Goal: Information Seeking & Learning: Learn about a topic

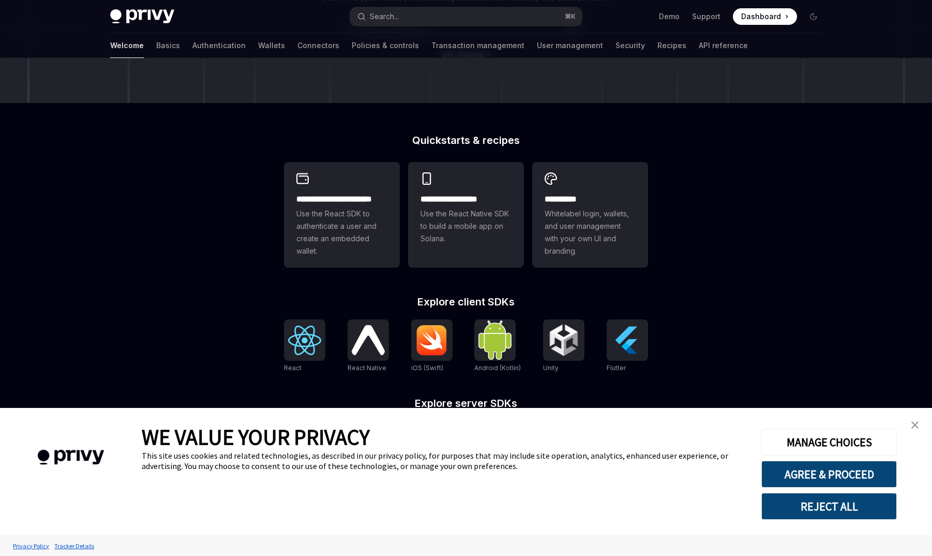
scroll to position [267, 0]
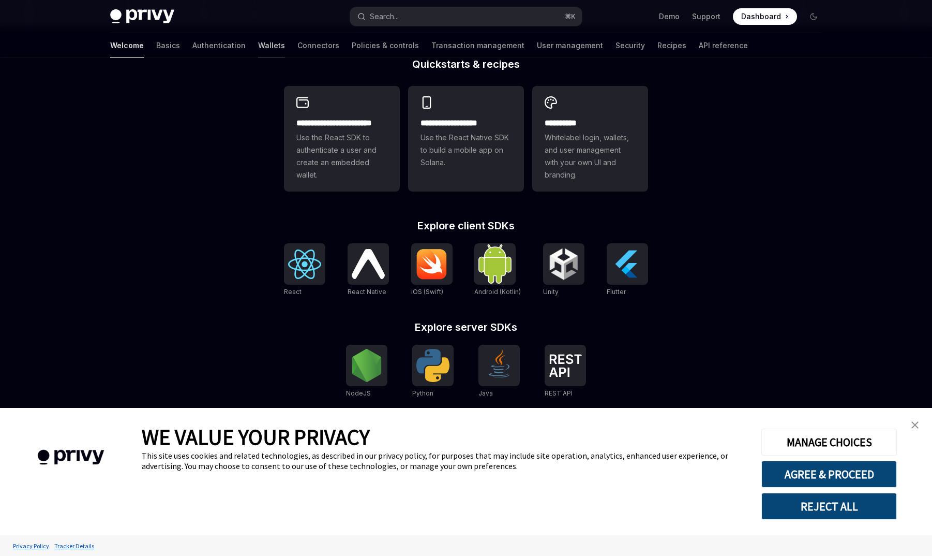
click at [258, 42] on link "Wallets" at bounding box center [271, 45] width 27 height 25
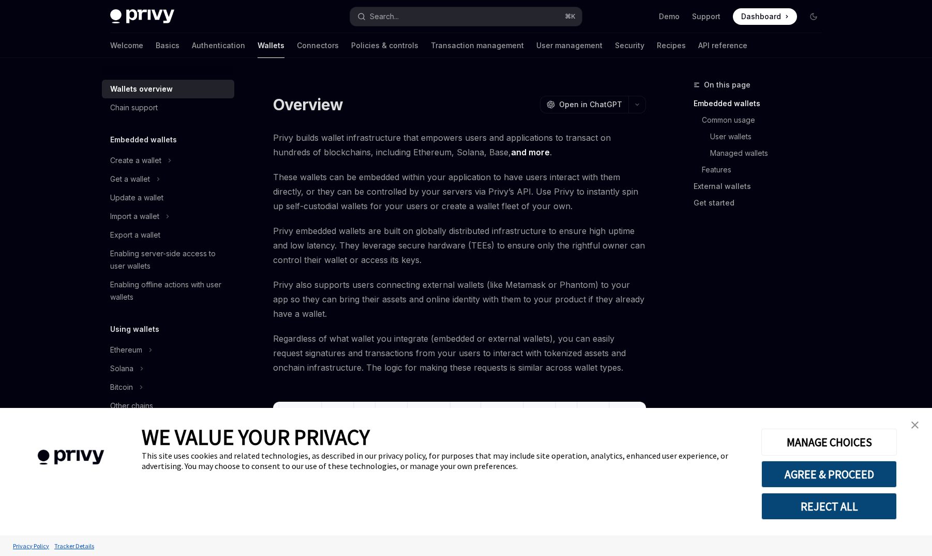
click at [361, 258] on span "Privy embedded wallets are built on globally distributed infrastructure to ensu…" at bounding box center [459, 245] width 373 height 43
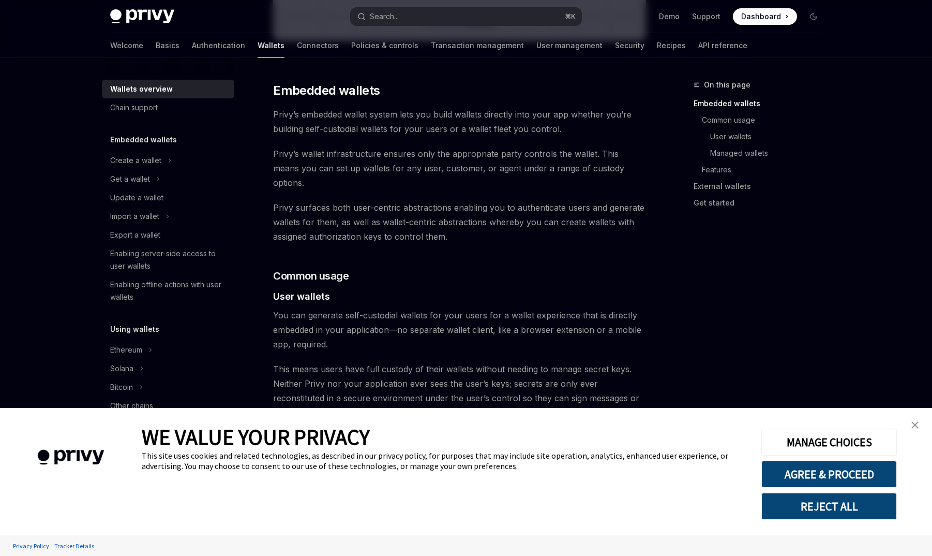
scroll to position [503, 0]
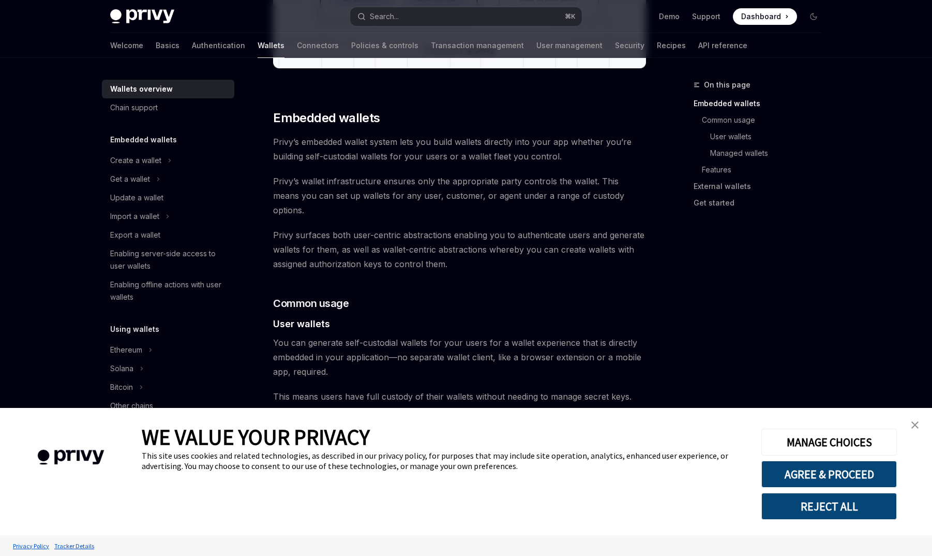
click at [570, 158] on span "Privy’s embedded wallet system lets you build wallets directly into your app wh…" at bounding box center [459, 149] width 373 height 29
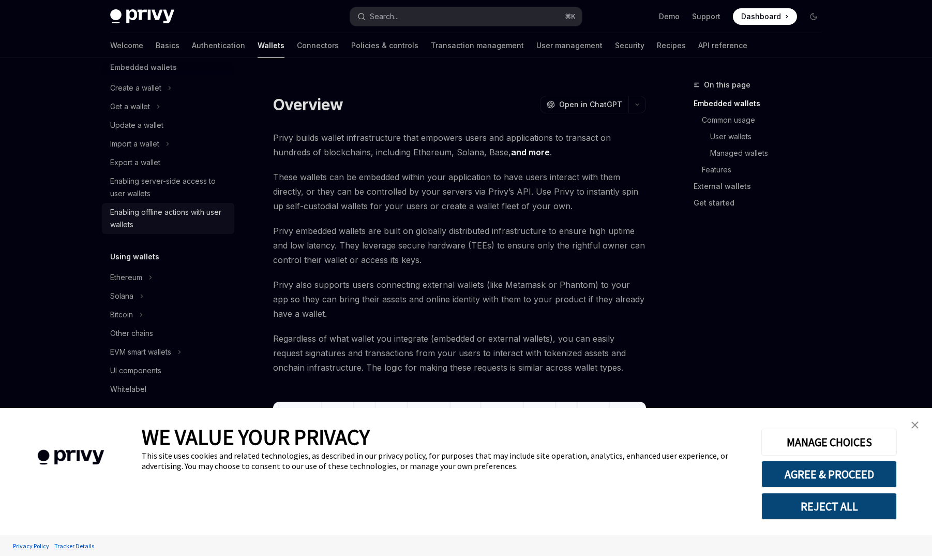
scroll to position [71, 0]
click at [200, 212] on div "Enabling offline actions with user wallets" at bounding box center [169, 219] width 118 height 25
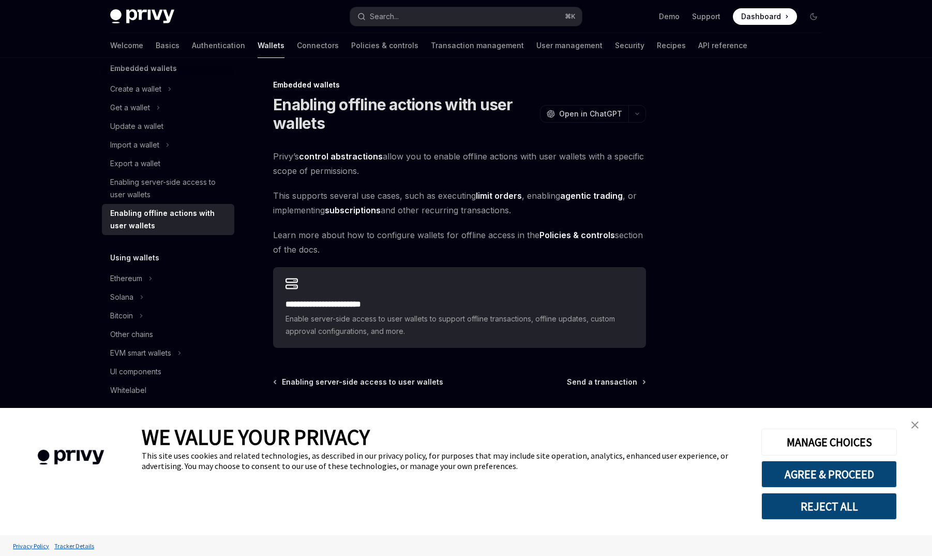
click at [389, 156] on span "Privy’s control abstractions allow you to enable offline actions with user wall…" at bounding box center [459, 163] width 373 height 29
click at [386, 160] on span "Privy’s control abstractions allow you to enable offline actions with user wall…" at bounding box center [459, 163] width 373 height 29
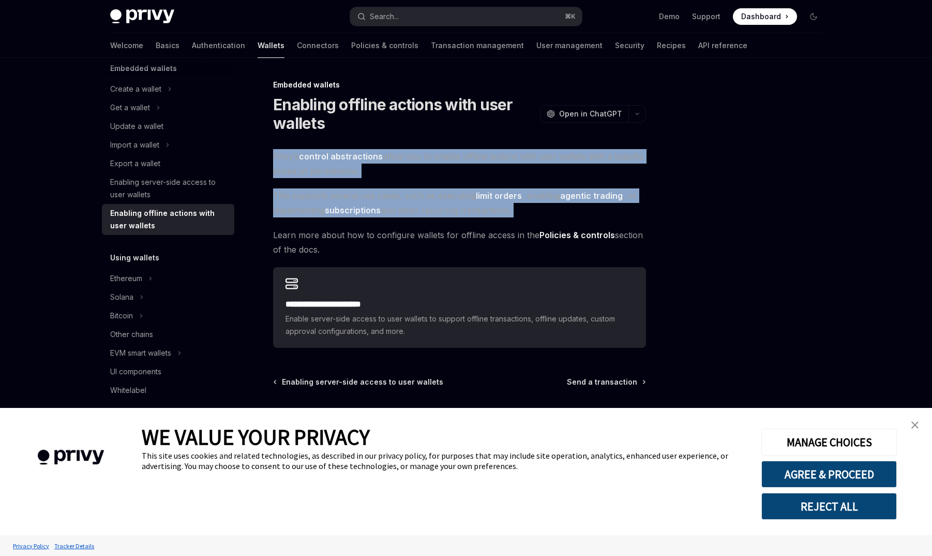
drag, startPoint x: 386, startPoint y: 160, endPoint x: 385, endPoint y: 195, distance: 35.2
click at [385, 195] on div "**********" at bounding box center [459, 248] width 373 height 199
click at [385, 195] on span "This supports several use cases, such as executing limit orders , enabling agen…" at bounding box center [459, 202] width 373 height 29
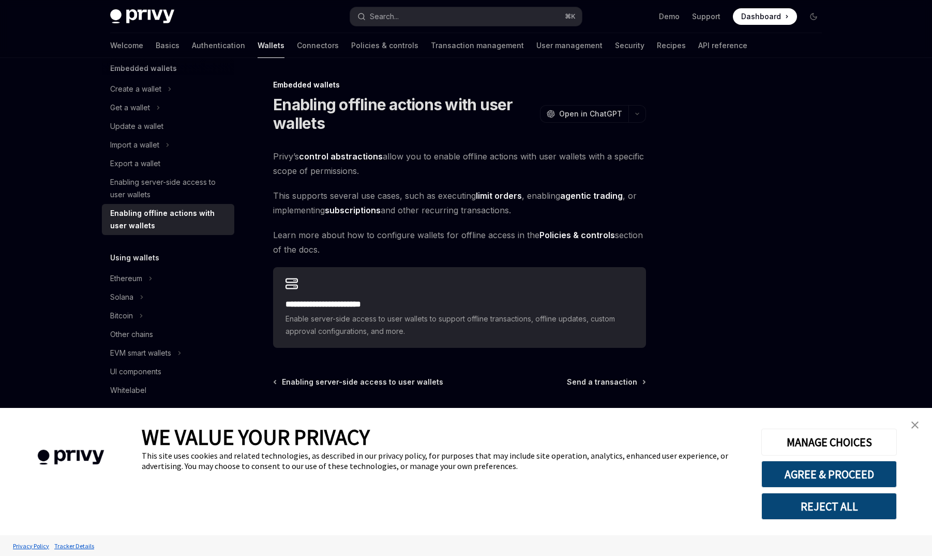
click at [385, 195] on span "This supports several use cases, such as executing limit orders , enabling agen…" at bounding box center [459, 202] width 373 height 29
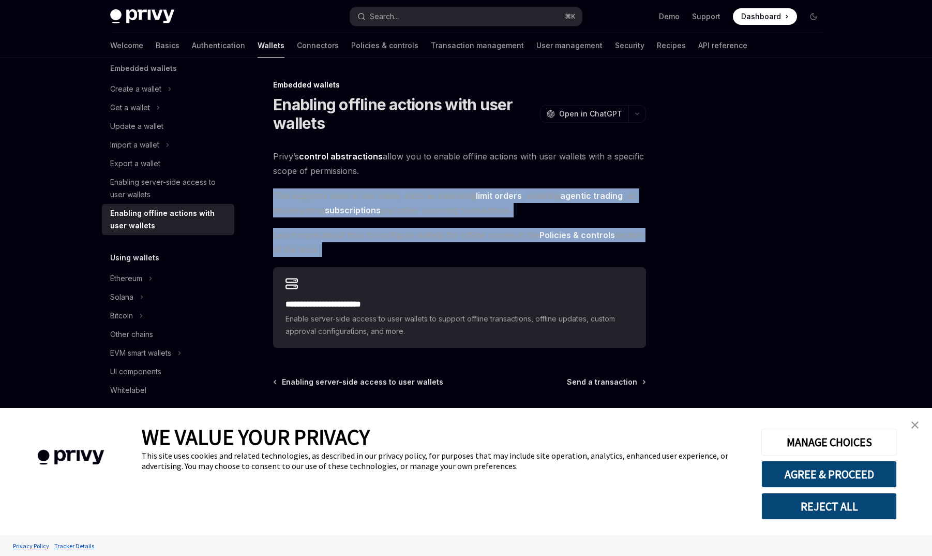
drag, startPoint x: 385, startPoint y: 195, endPoint x: 385, endPoint y: 224, distance: 28.5
click at [385, 224] on div "**********" at bounding box center [459, 248] width 373 height 199
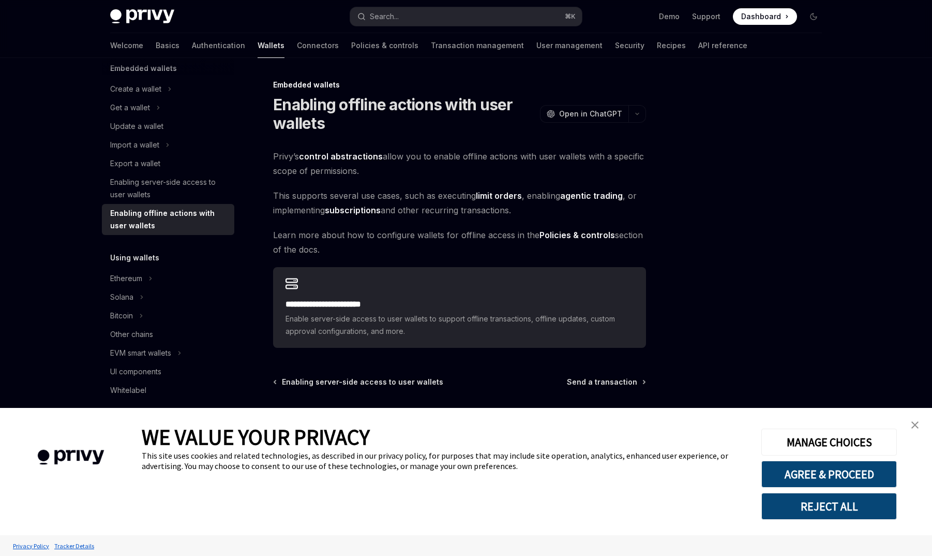
click at [385, 224] on div "**********" at bounding box center [459, 248] width 373 height 199
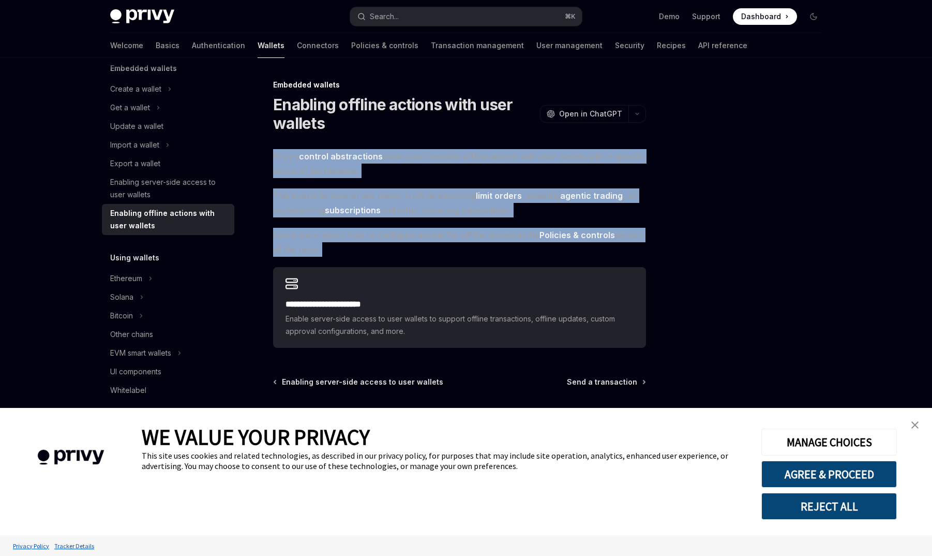
drag, startPoint x: 385, startPoint y: 224, endPoint x: 378, endPoint y: 145, distance: 78.9
click at [378, 145] on div "**********" at bounding box center [362, 317] width 571 height 477
click at [163, 181] on div "Enabling server-side access to user wallets" at bounding box center [169, 188] width 118 height 25
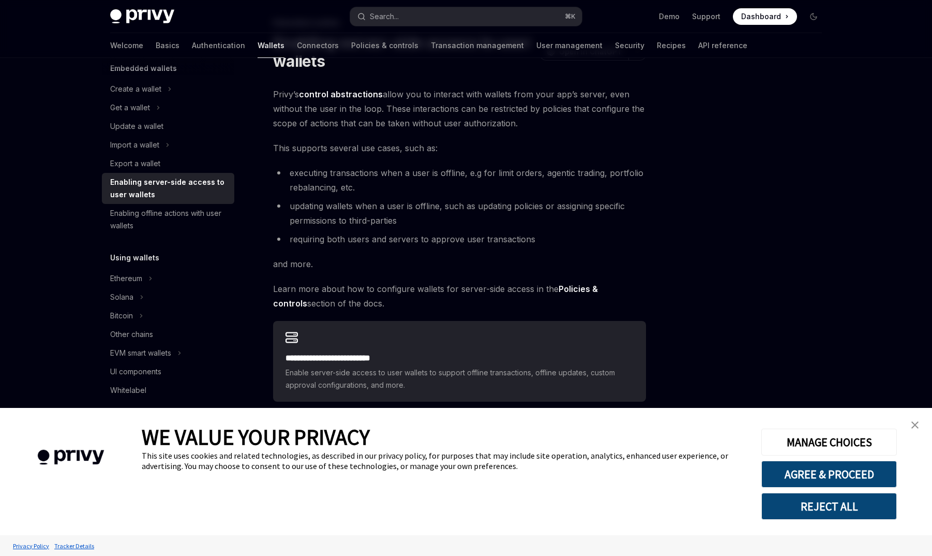
scroll to position [55, 0]
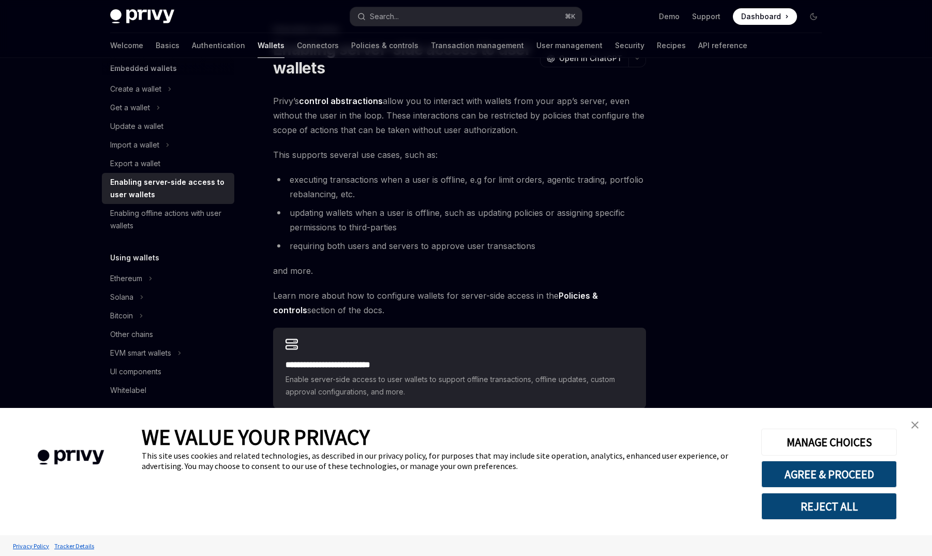
click at [409, 190] on li "executing transactions when a user is offline, e.g for limit orders, agentic tr…" at bounding box center [459, 186] width 373 height 29
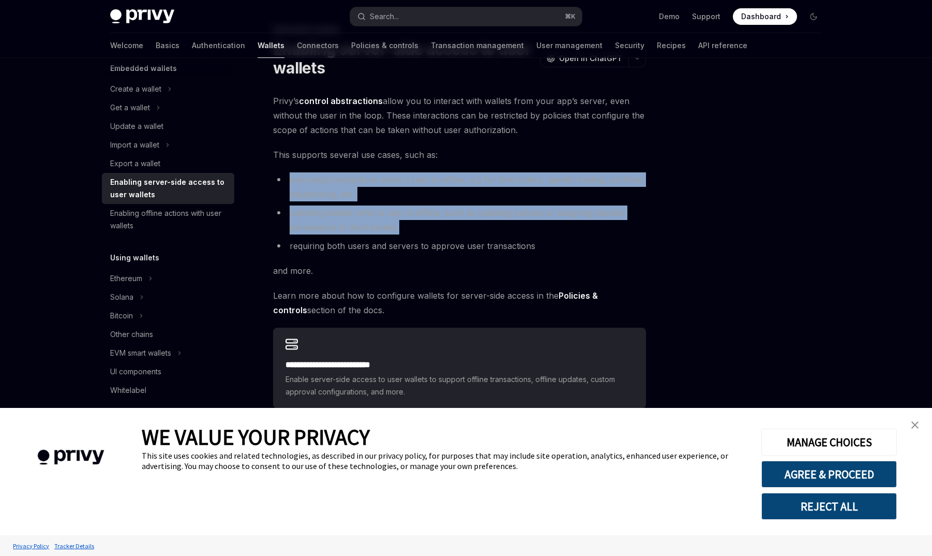
drag, startPoint x: 409, startPoint y: 190, endPoint x: 410, endPoint y: 224, distance: 34.2
click at [410, 225] on ul "executing transactions when a user is offline, e.g for limit orders, agentic tr…" at bounding box center [459, 212] width 373 height 81
click at [410, 224] on li "updating wallets when a user is offline, such as updating policies or assigning…" at bounding box center [459, 219] width 373 height 29
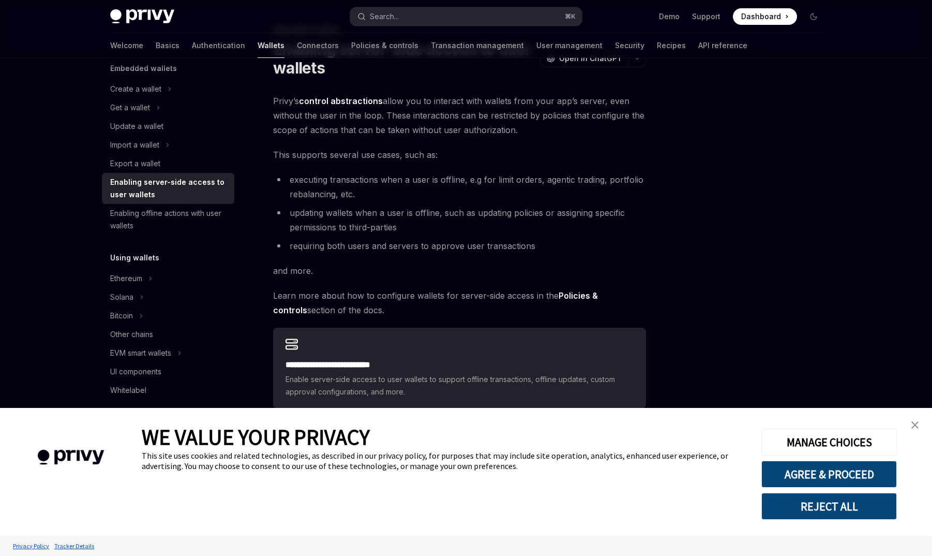
click at [410, 224] on li "updating wallets when a user is offline, such as updating policies or assigning…" at bounding box center [459, 219] width 373 height 29
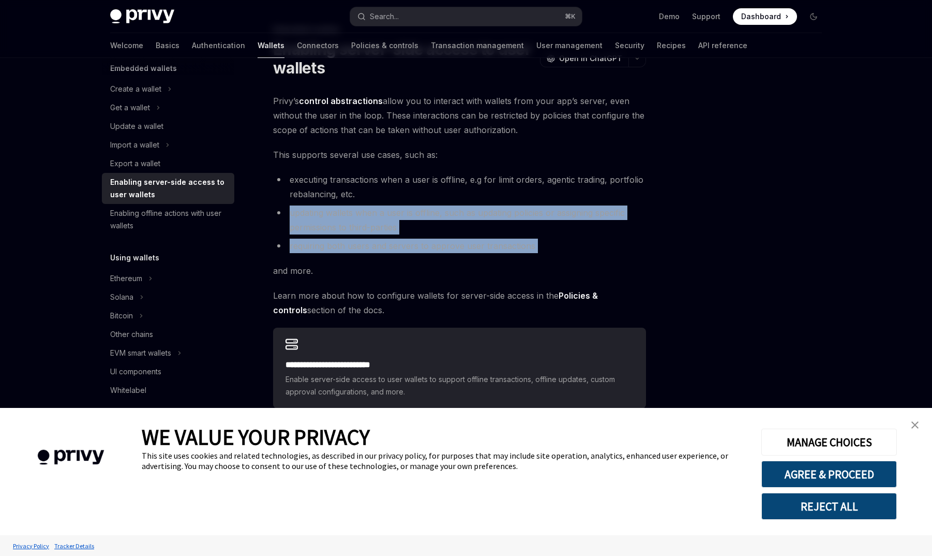
drag, startPoint x: 410, startPoint y: 224, endPoint x: 410, endPoint y: 249, distance: 24.8
click at [410, 249] on ul "executing transactions when a user is offline, e.g for limit orders, agentic tr…" at bounding box center [459, 212] width 373 height 81
click at [410, 249] on li "requiring both users and servers to approve user transactions" at bounding box center [459, 246] width 373 height 14
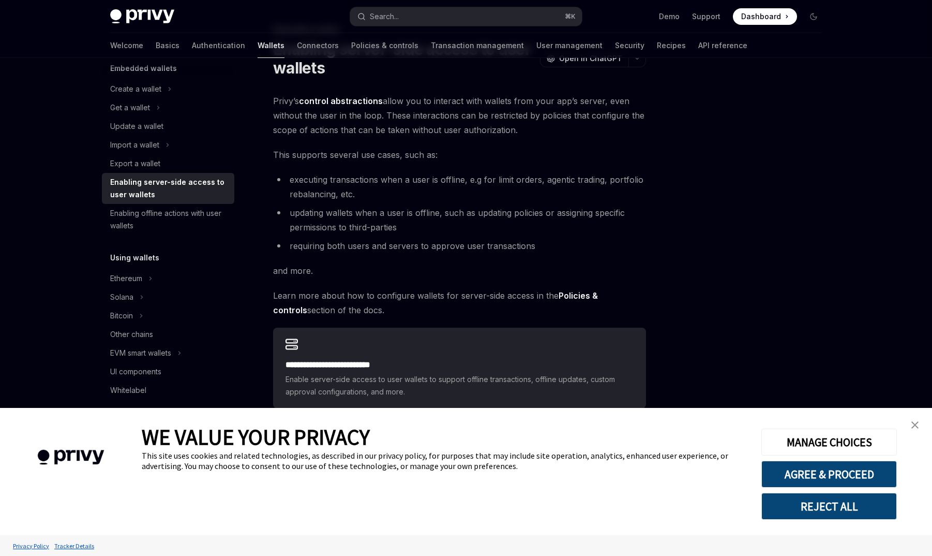
click at [410, 249] on li "requiring both users and servers to approve user transactions" at bounding box center [459, 246] width 373 height 14
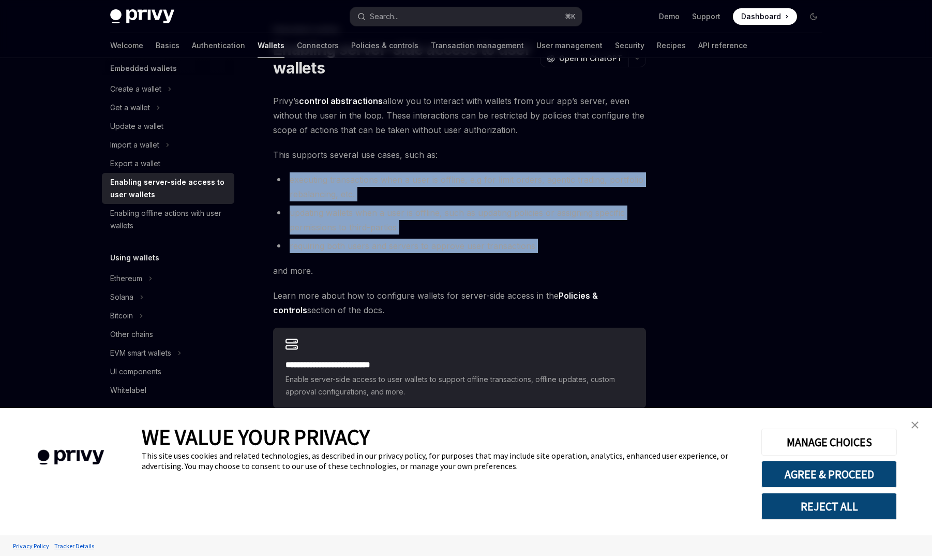
drag, startPoint x: 410, startPoint y: 249, endPoint x: 407, endPoint y: 172, distance: 77.2
click at [407, 172] on div "**********" at bounding box center [459, 251] width 373 height 315
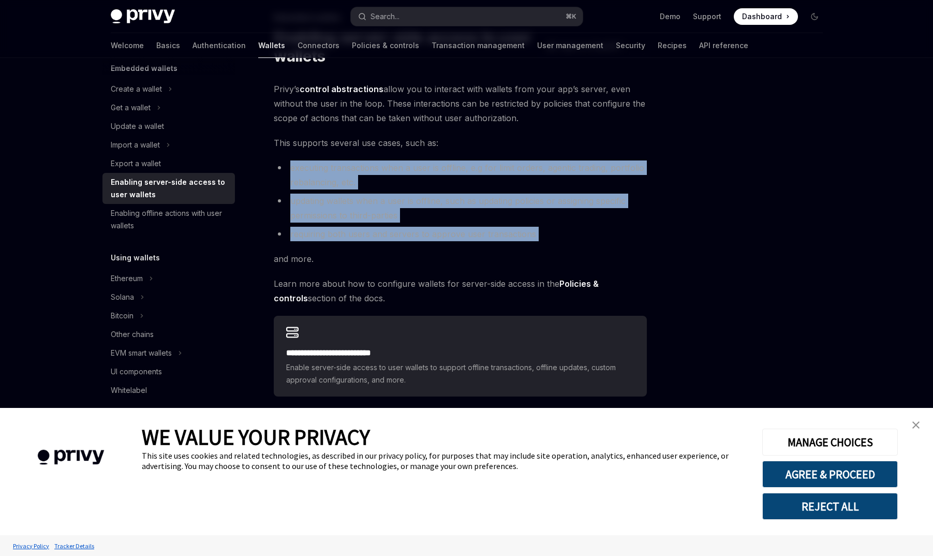
type textarea "*"
